Goal: Check status: Check status

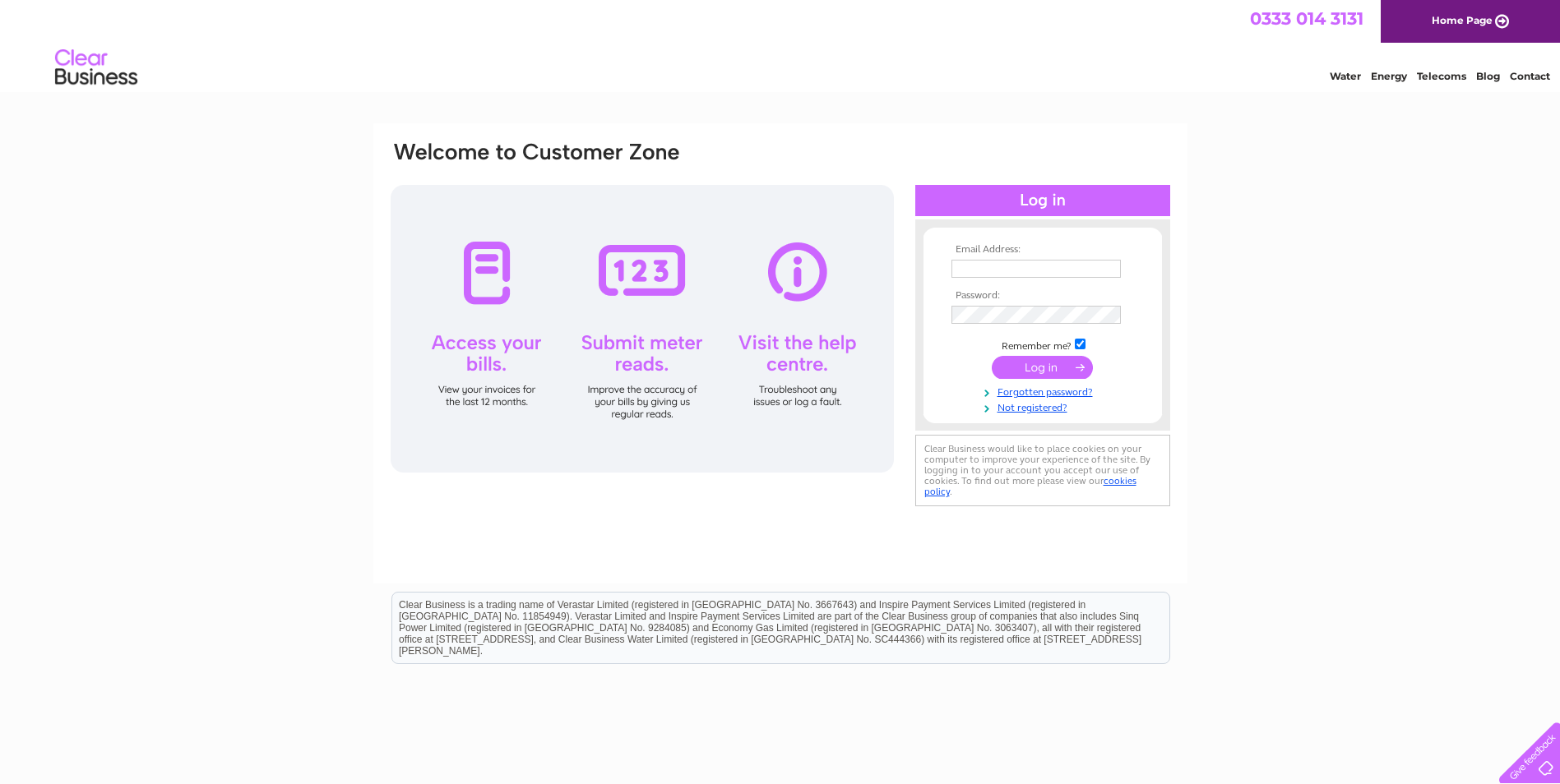
type input "robertbeckandsons@hotmail.co.uk"
click at [1014, 369] on input "submit" at bounding box center [1042, 367] width 101 height 23
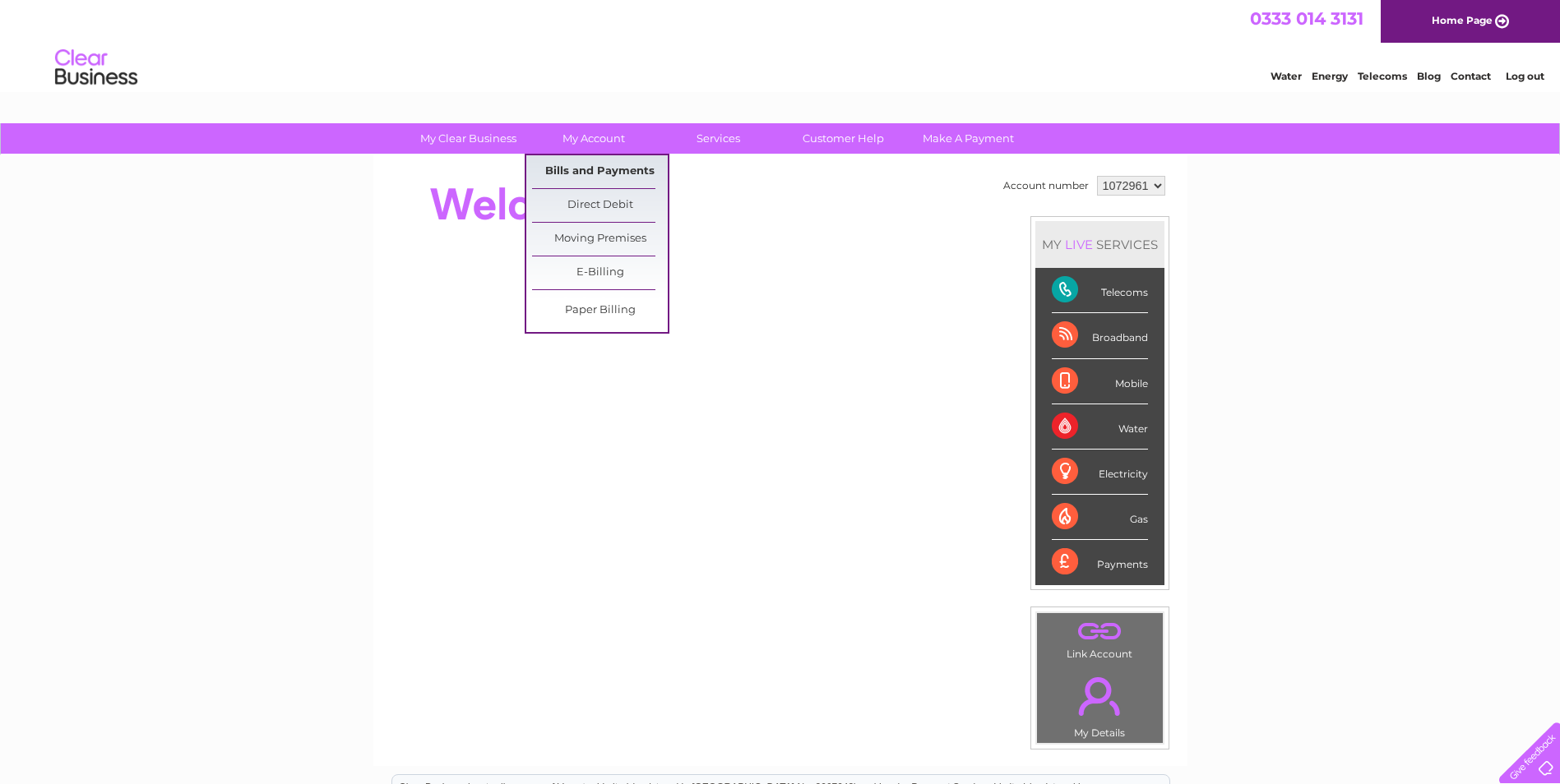
click at [606, 173] on link "Bills and Payments" at bounding box center [600, 171] width 136 height 33
click at [577, 168] on link "Bills and Payments" at bounding box center [600, 171] width 136 height 33
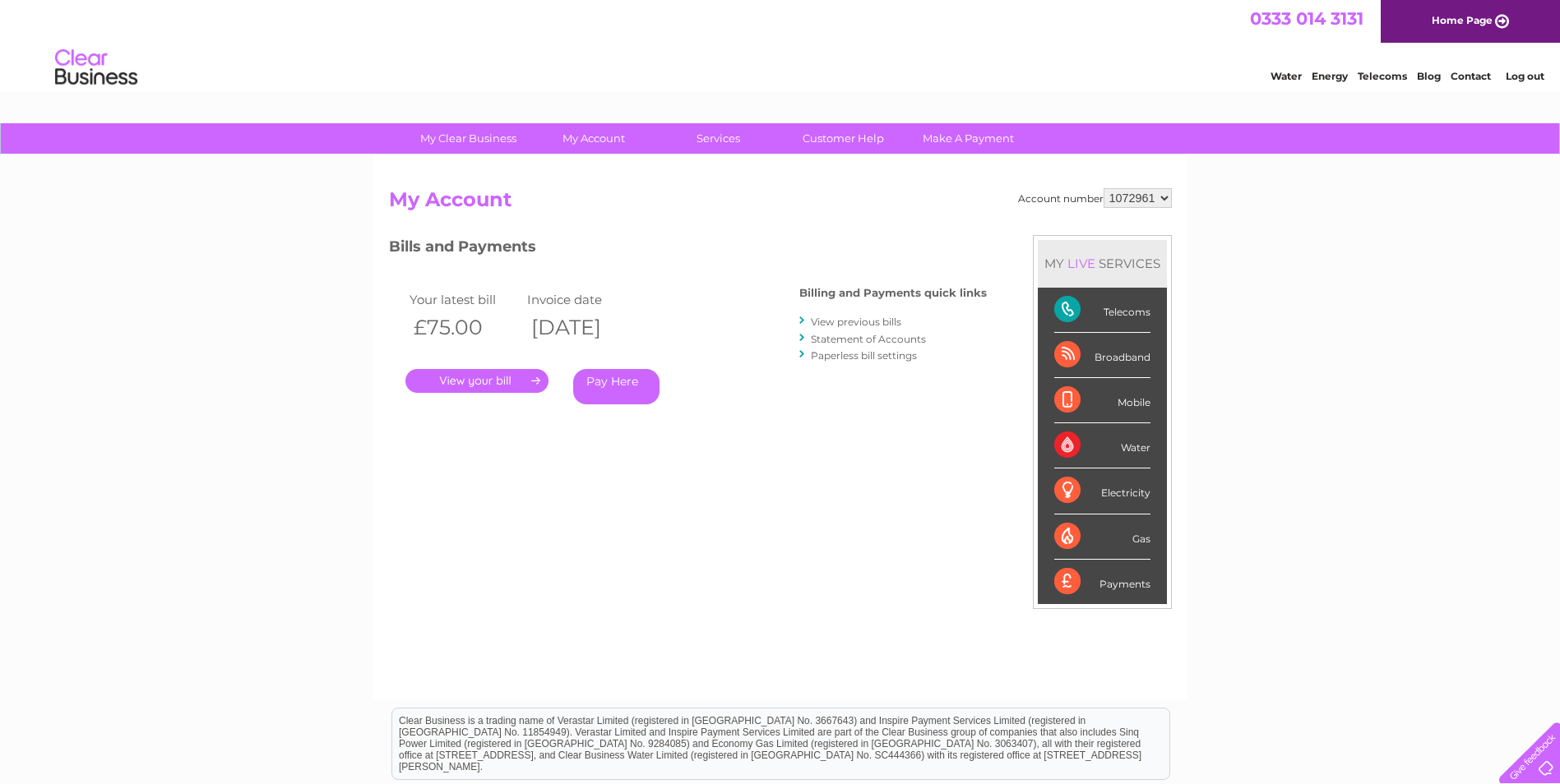
click at [457, 379] on link "." at bounding box center [477, 381] width 143 height 23
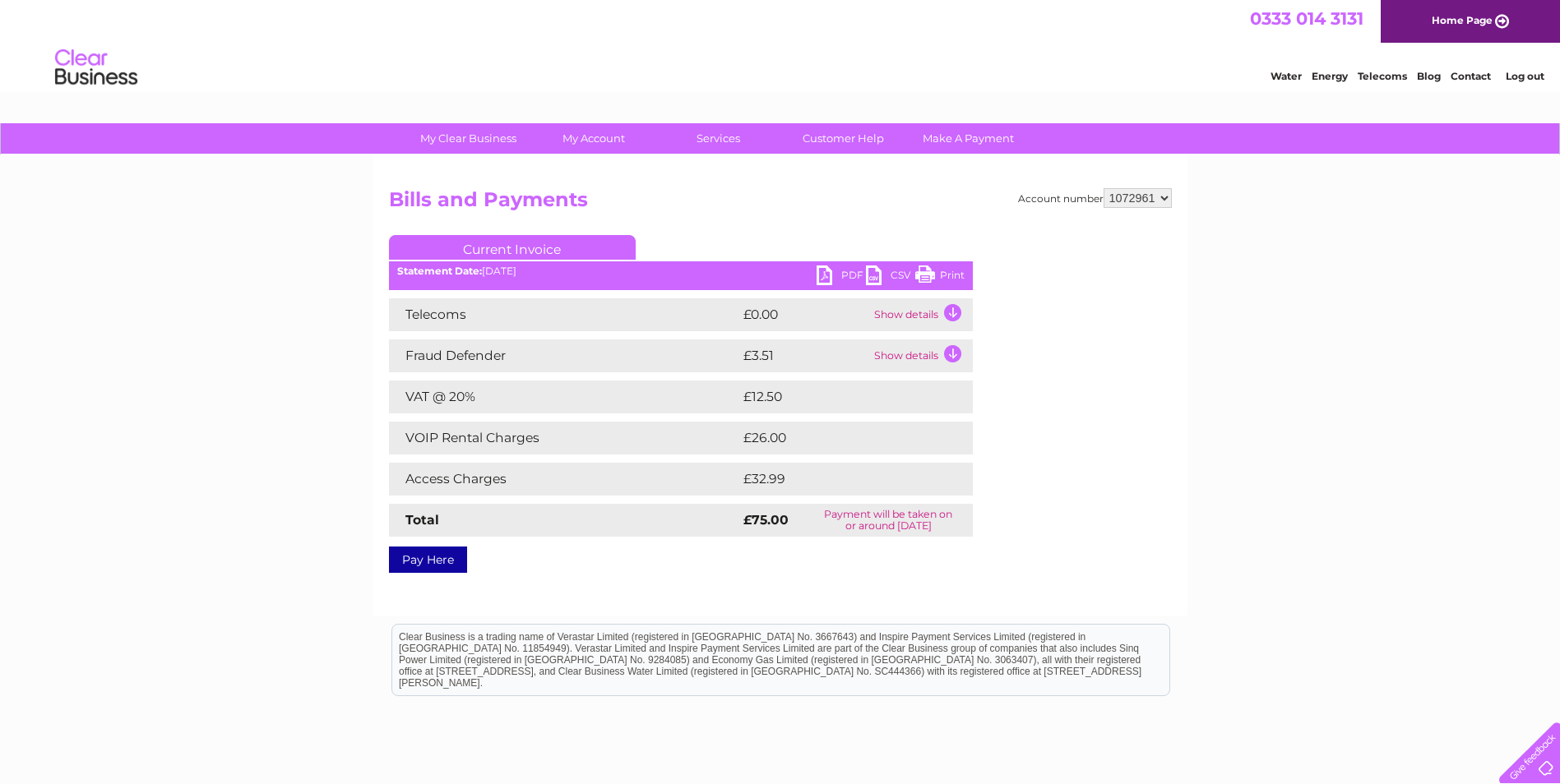
click at [945, 272] on link "Print" at bounding box center [939, 277] width 49 height 23
click at [953, 311] on td "Show details" at bounding box center [921, 314] width 103 height 33
